Goal: Task Accomplishment & Management: Use online tool/utility

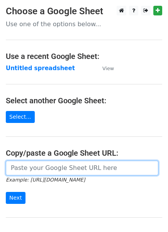
click at [25, 164] on input "url" at bounding box center [82, 168] width 152 height 15
paste input "[URL][DOMAIN_NAME]"
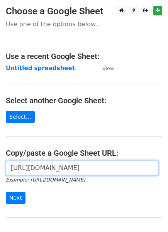
scroll to position [0, 232]
type input "[URL][DOMAIN_NAME]"
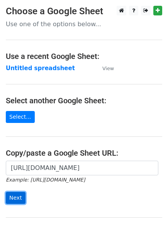
scroll to position [0, 0]
click at [19, 196] on input "Next" at bounding box center [16, 198] width 20 height 12
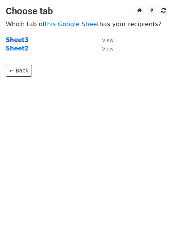
click at [16, 39] on strong "Sheet3" at bounding box center [17, 40] width 23 height 7
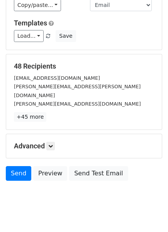
scroll to position [66, 0]
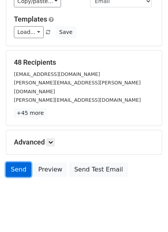
click at [16, 162] on link "Send" at bounding box center [18, 169] width 25 height 15
